Goal: Navigation & Orientation: Find specific page/section

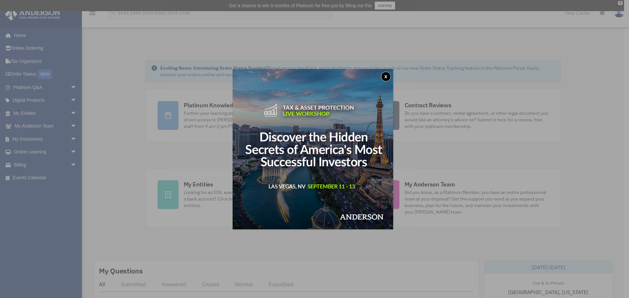
click at [387, 75] on button "x" at bounding box center [386, 77] width 10 height 10
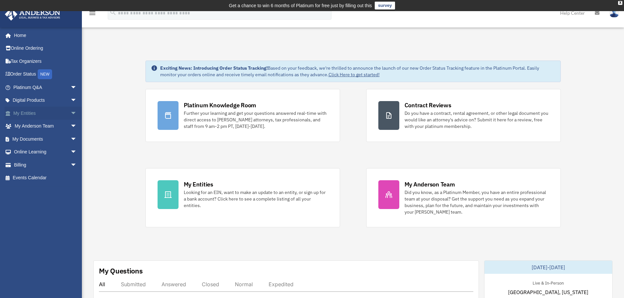
click at [32, 114] on link "My Entities arrow_drop_down" at bounding box center [46, 113] width 82 height 13
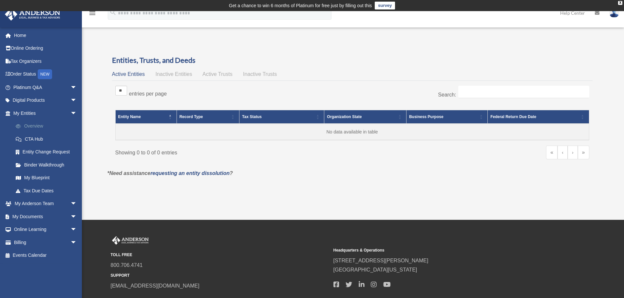
click at [46, 123] on link "Overview" at bounding box center [48, 126] width 78 height 13
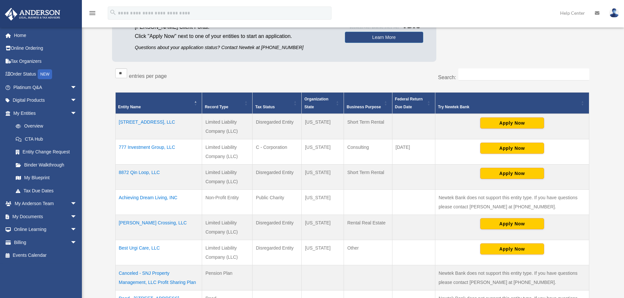
scroll to position [100, 0]
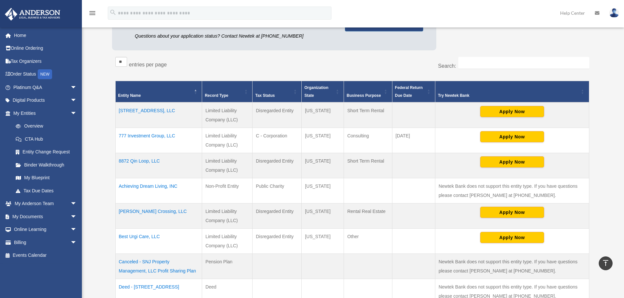
click at [149, 111] on td "[STREET_ADDRESS], LLC" at bounding box center [158, 116] width 87 height 26
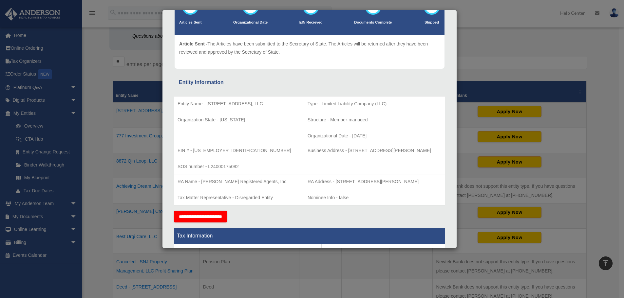
scroll to position [0, 0]
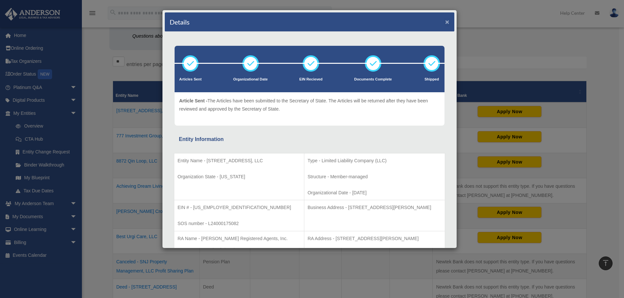
click at [445, 23] on button "×" at bounding box center [447, 21] width 4 height 7
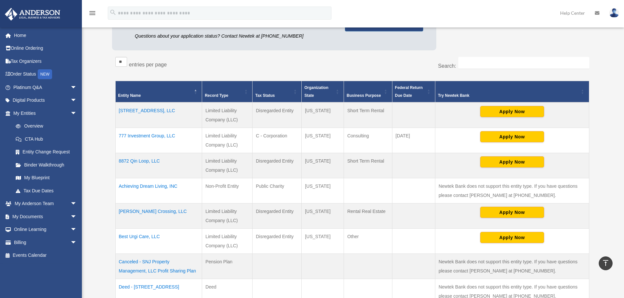
click at [148, 161] on td "8872 Qin Loop, LLC" at bounding box center [158, 165] width 87 height 25
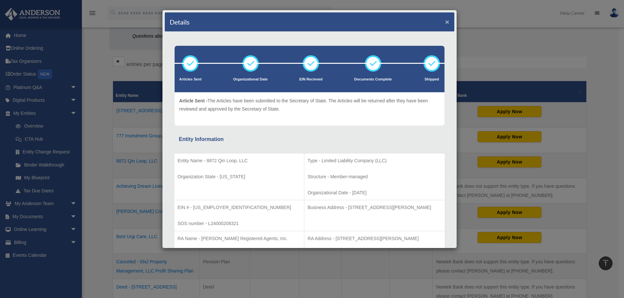
click at [445, 23] on button "×" at bounding box center [447, 21] width 4 height 7
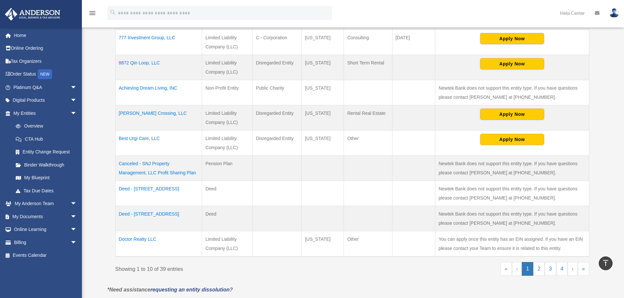
scroll to position [231, 0]
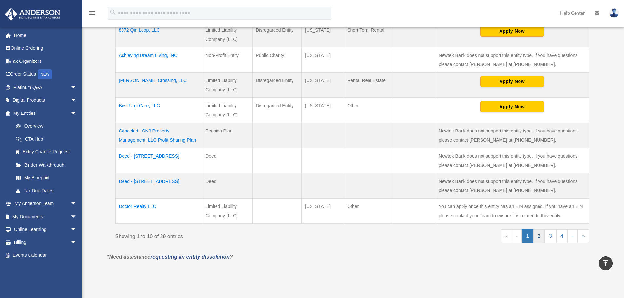
click at [539, 236] on link "2" at bounding box center [538, 237] width 11 height 14
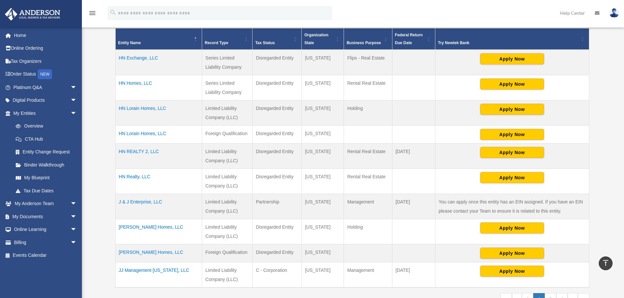
scroll to position [67, 0]
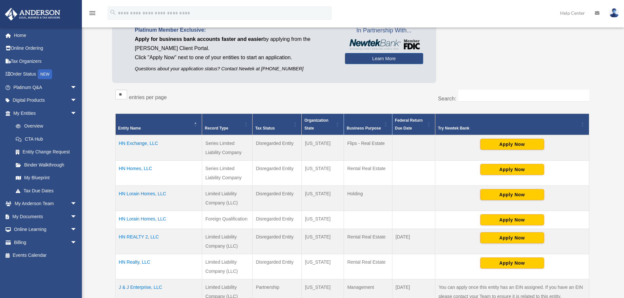
click at [143, 144] on td "HN Exchange, LLC" at bounding box center [158, 148] width 87 height 26
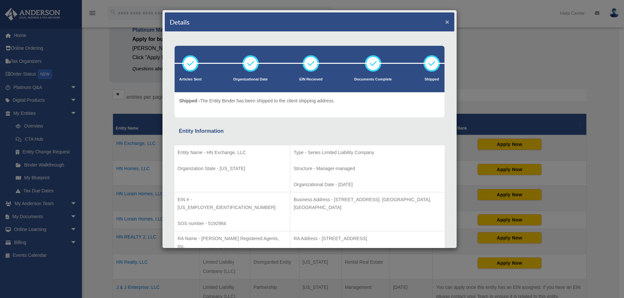
click at [445, 22] on button "×" at bounding box center [447, 21] width 4 height 7
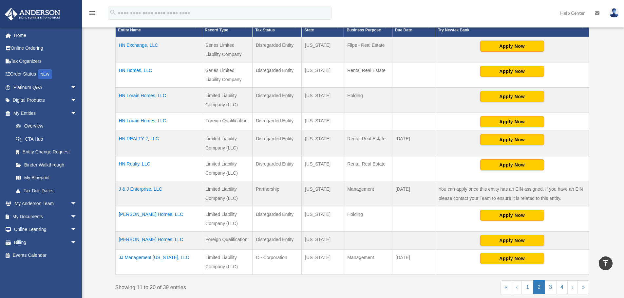
scroll to position [198, 0]
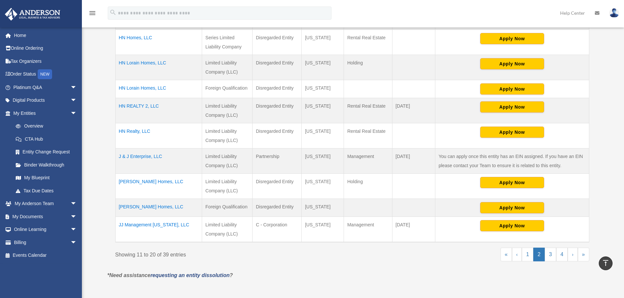
click at [157, 223] on td "JJ Management [US_STATE], LLC" at bounding box center [158, 230] width 87 height 26
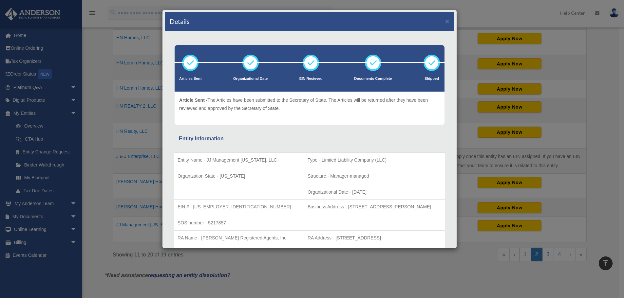
scroll to position [0, 0]
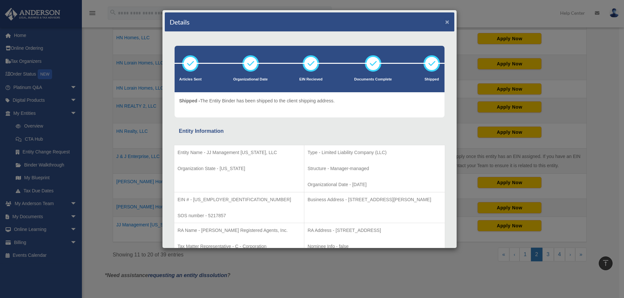
click at [445, 22] on button "×" at bounding box center [447, 21] width 4 height 7
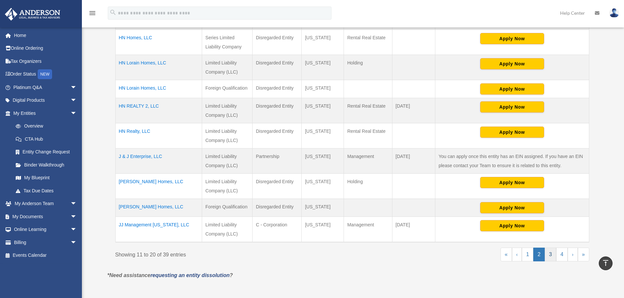
click at [552, 256] on link "3" at bounding box center [550, 255] width 11 height 14
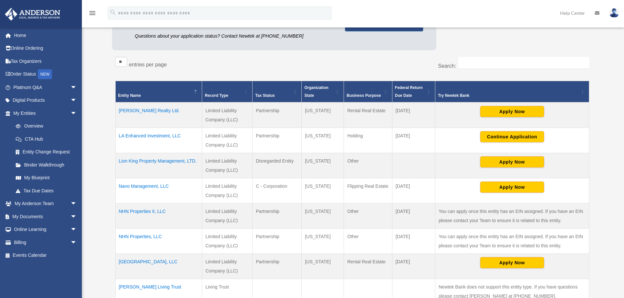
scroll to position [132, 0]
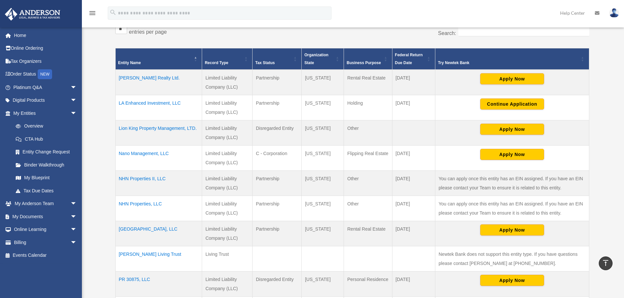
click at [137, 151] on td "Nano Management, LLC" at bounding box center [158, 158] width 87 height 25
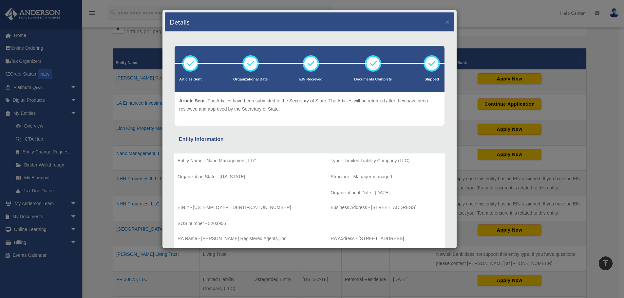
click at [439, 23] on div "Details ×" at bounding box center [310, 21] width 290 height 19
click at [445, 21] on button "×" at bounding box center [447, 21] width 4 height 7
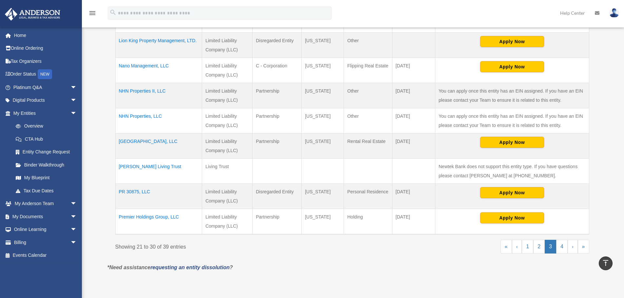
scroll to position [231, 0]
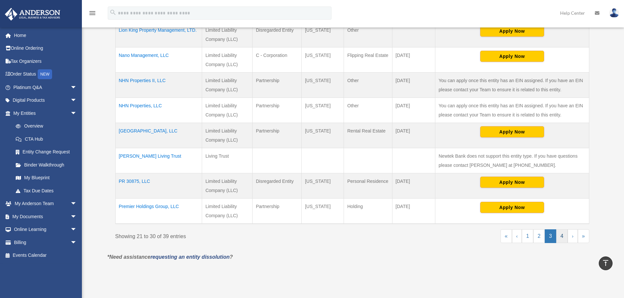
click at [561, 237] on link "4" at bounding box center [561, 237] width 11 height 14
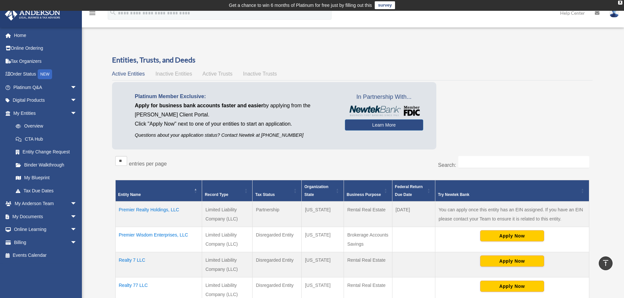
scroll to position [0, 0]
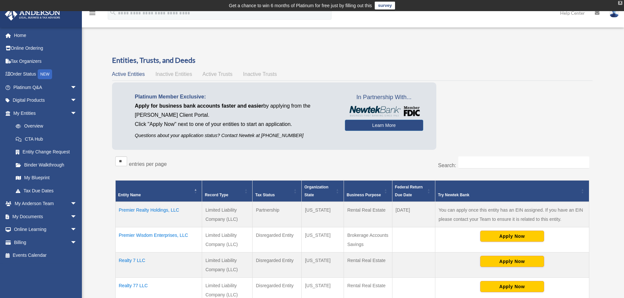
click at [620, 2] on div "X" at bounding box center [620, 3] width 4 height 4
